Goal: Task Accomplishment & Management: Manage account settings

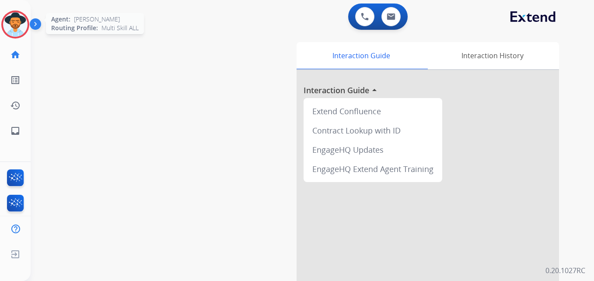
click at [21, 27] on img at bounding box center [15, 24] width 24 height 24
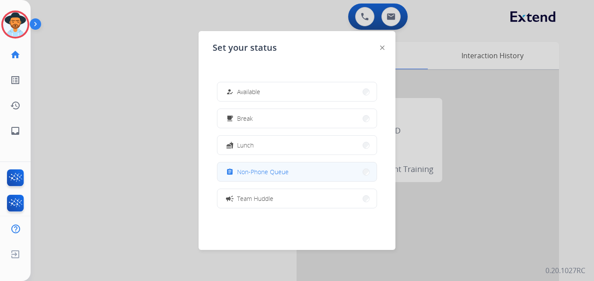
scroll to position [138, 0]
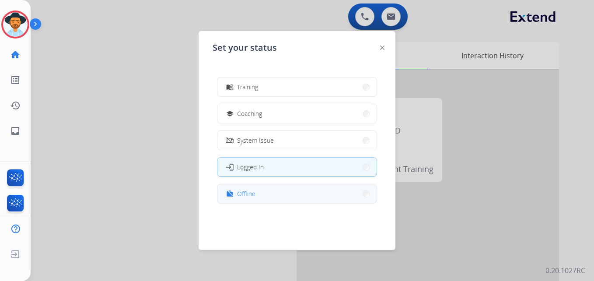
click at [283, 192] on button "work_off Offline" at bounding box center [296, 193] width 159 height 19
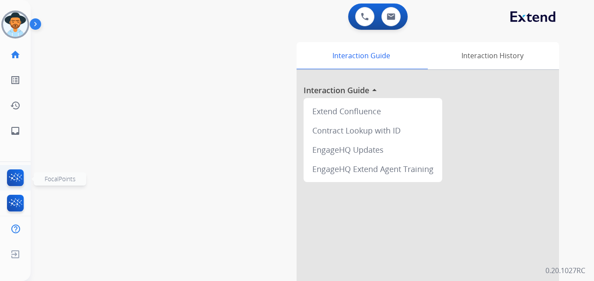
click at [14, 174] on img at bounding box center [15, 179] width 21 height 20
